Goal: Task Accomplishment & Management: Use online tool/utility

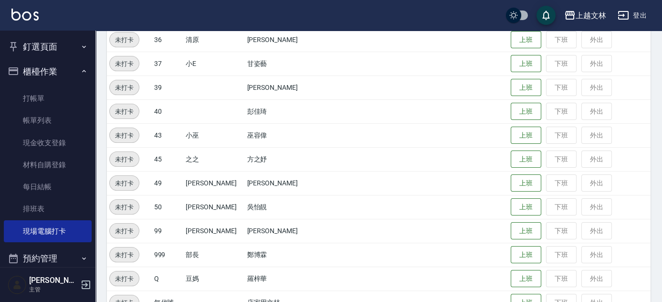
scroll to position [555, 0]
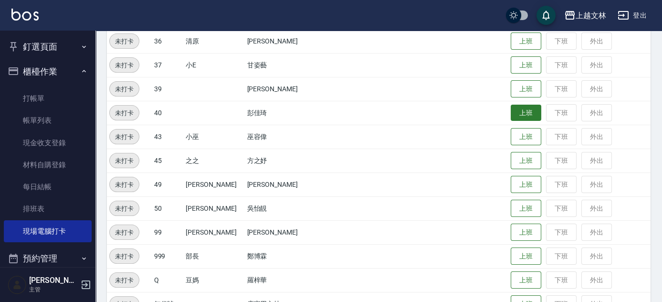
click at [511, 113] on button "上班" at bounding box center [526, 113] width 31 height 17
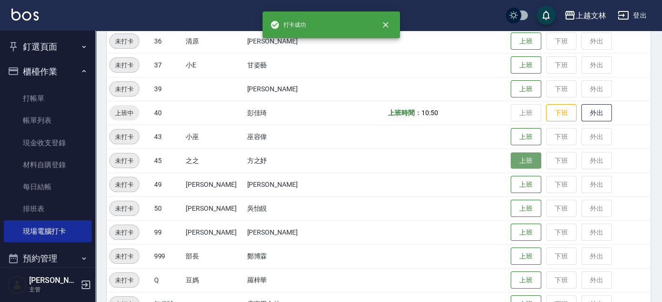
click at [511, 162] on button "上班" at bounding box center [526, 160] width 31 height 17
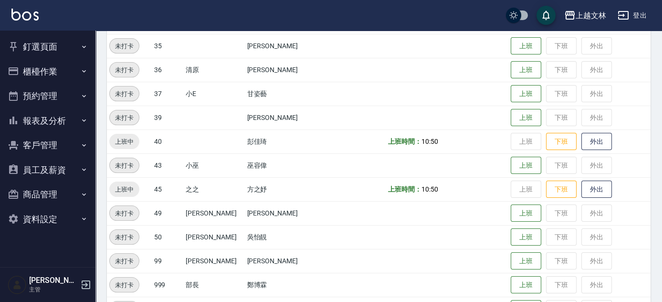
scroll to position [512, 0]
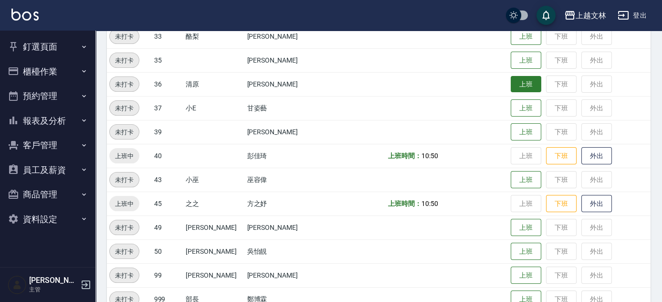
click at [518, 81] on button "上班" at bounding box center [526, 84] width 31 height 17
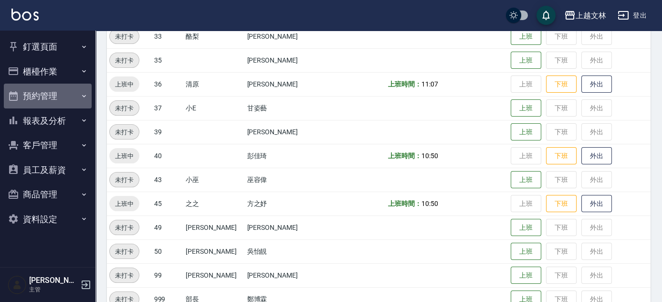
click at [41, 95] on button "預約管理" at bounding box center [48, 96] width 88 height 25
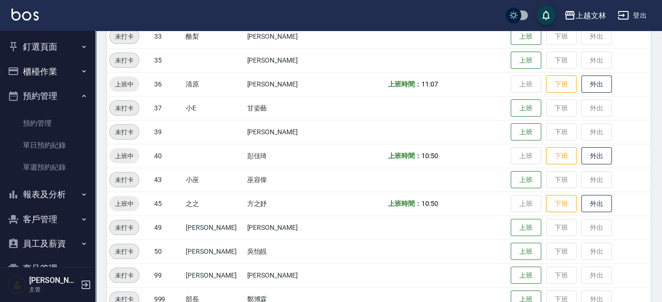
click at [61, 69] on button "櫃檯作業" at bounding box center [48, 71] width 88 height 25
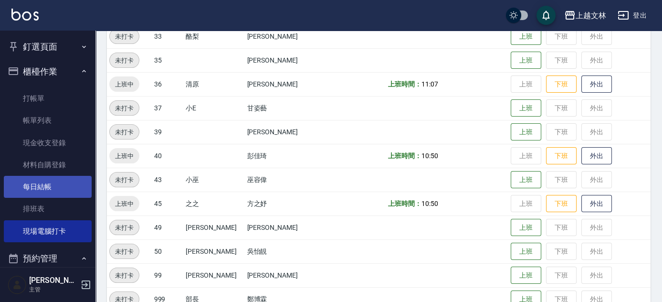
click at [51, 184] on link "每日結帳" at bounding box center [48, 187] width 88 height 22
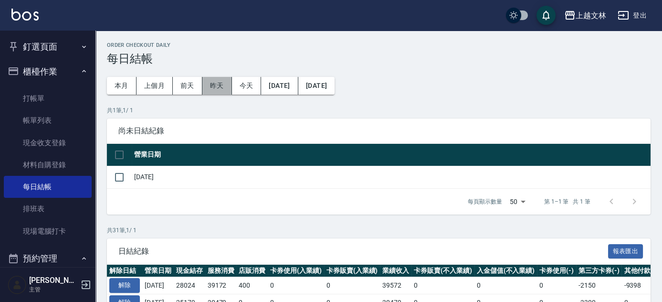
click at [217, 85] on button "昨天" at bounding box center [217, 86] width 30 height 18
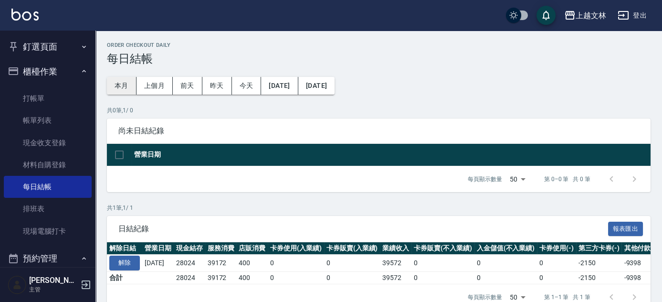
click at [124, 85] on button "本月" at bounding box center [122, 86] width 30 height 18
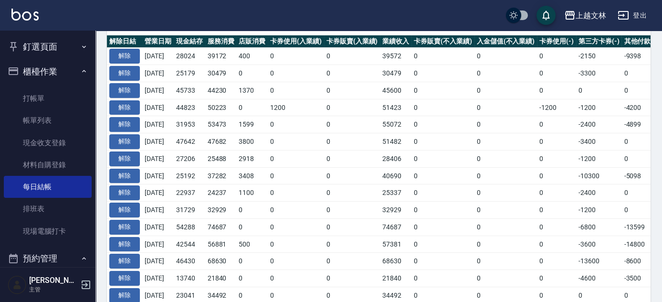
scroll to position [226, 0]
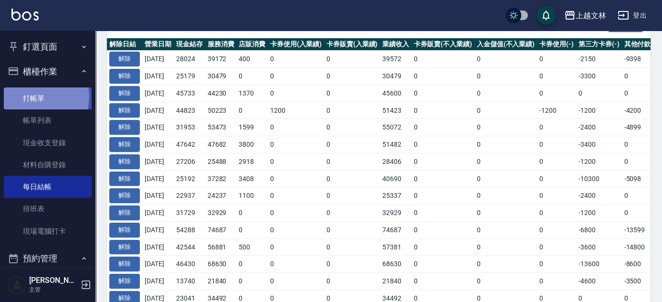
click at [34, 96] on link "打帳單" at bounding box center [48, 98] width 88 height 22
